Goal: Task Accomplishment & Management: Complete application form

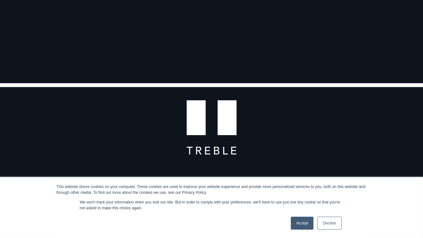
click at [326, 223] on link "Decline" at bounding box center [329, 223] width 24 height 13
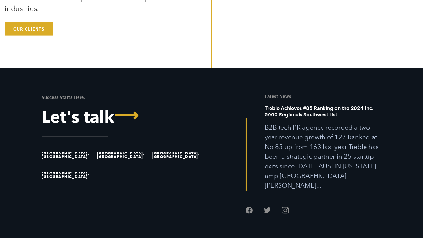
scroll to position [1811, 0]
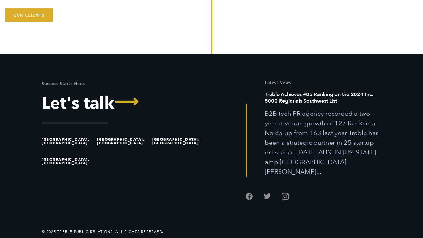
click at [54, 141] on li "[GEOGRAPHIC_DATA], [GEOGRAPHIC_DATA]" at bounding box center [68, 141] width 52 height 20
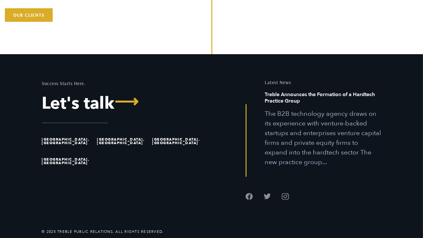
click at [50, 138] on li "[GEOGRAPHIC_DATA], [GEOGRAPHIC_DATA]" at bounding box center [68, 141] width 52 height 20
click at [56, 139] on li "[GEOGRAPHIC_DATA], [GEOGRAPHIC_DATA]" at bounding box center [68, 141] width 52 height 20
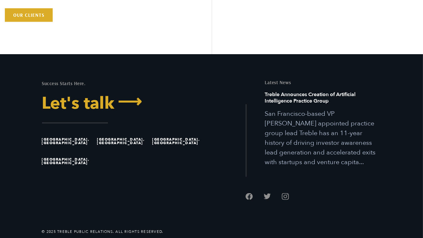
click at [131, 98] on span "⟶" at bounding box center [128, 102] width 27 height 17
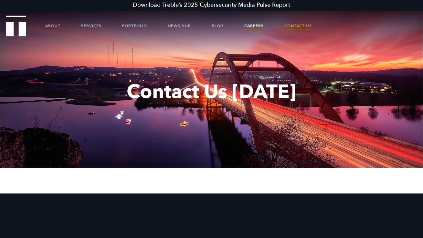
click at [253, 27] on link "Careers" at bounding box center [253, 25] width 19 height 19
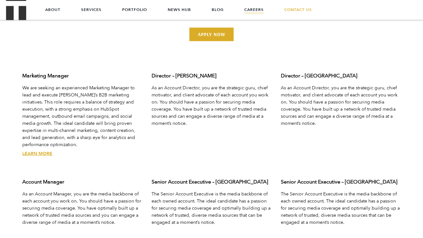
scroll to position [2001, 0]
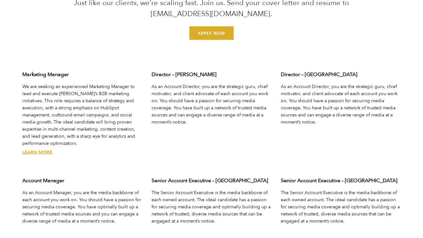
click at [36, 150] on link "Learn More" at bounding box center [38, 153] width 30 height 6
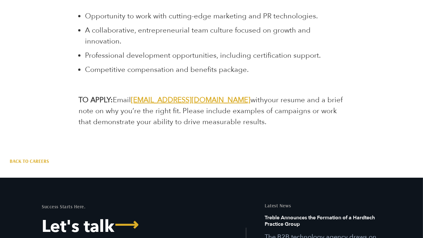
scroll to position [2144, 0]
